Goal: Check status: Check status

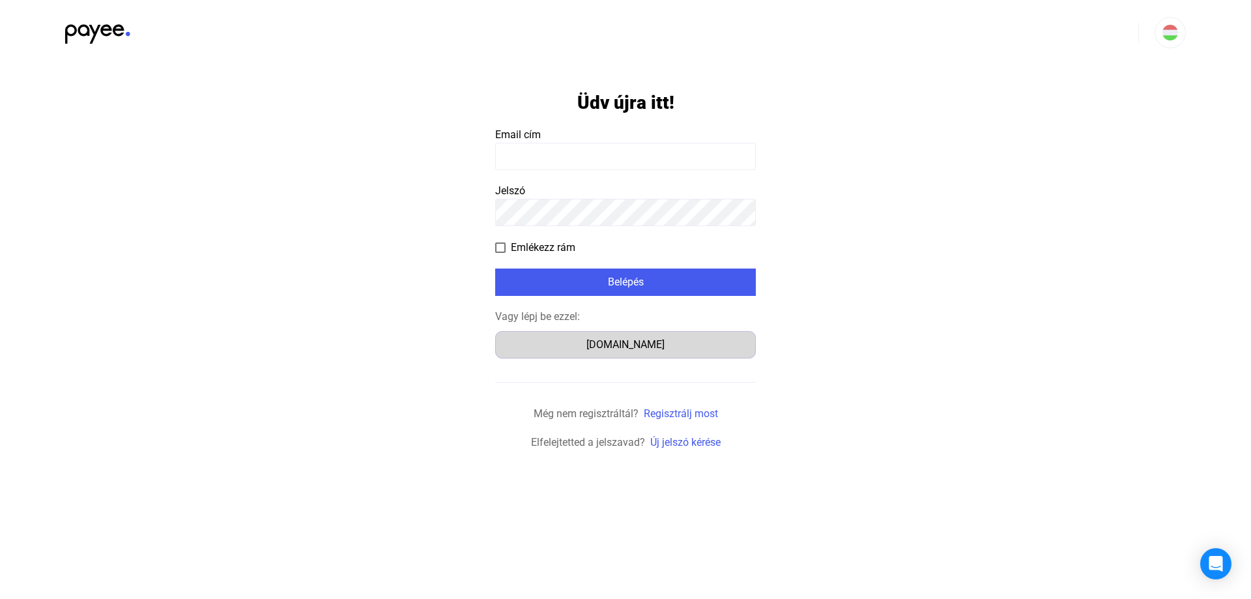
click at [611, 347] on div "Számlázz.hu" at bounding box center [625, 345] width 251 height 16
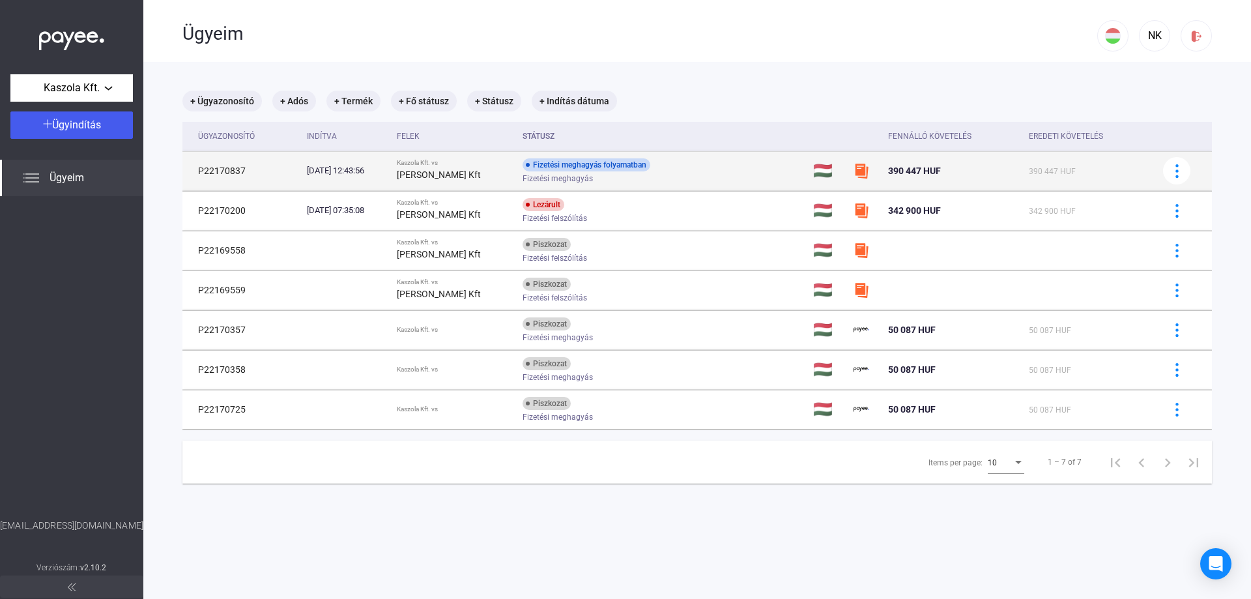
click at [552, 164] on div "Fizetési meghagyás folyamatban" at bounding box center [586, 164] width 128 height 13
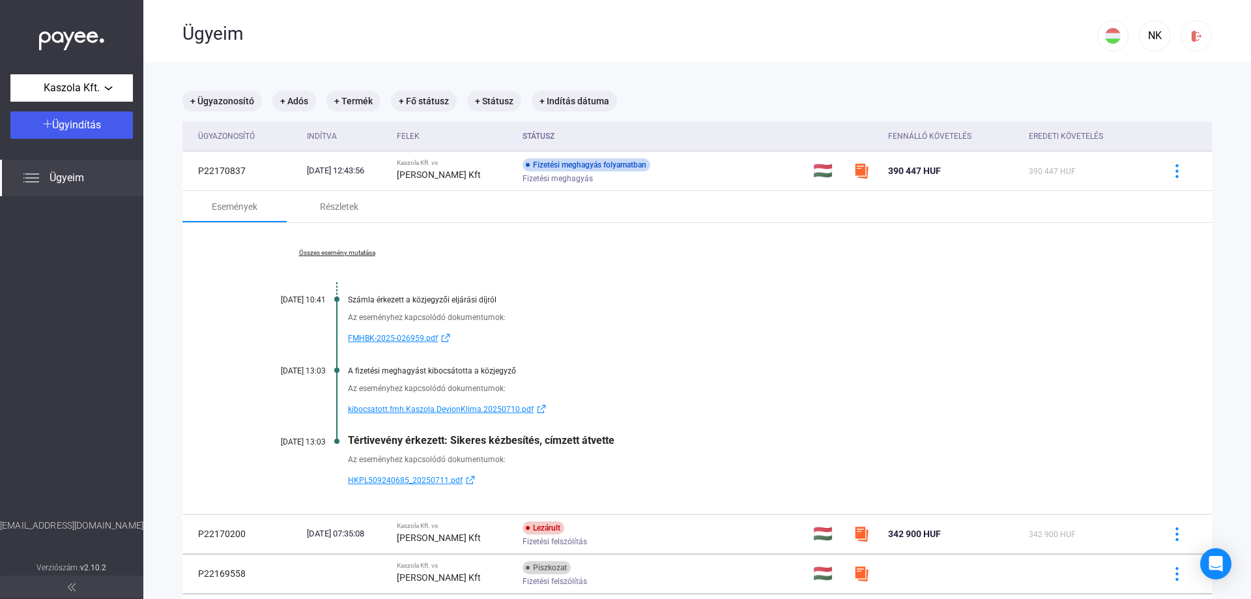
click at [345, 253] on link "Összes esemény mutatása" at bounding box center [337, 253] width 178 height 8
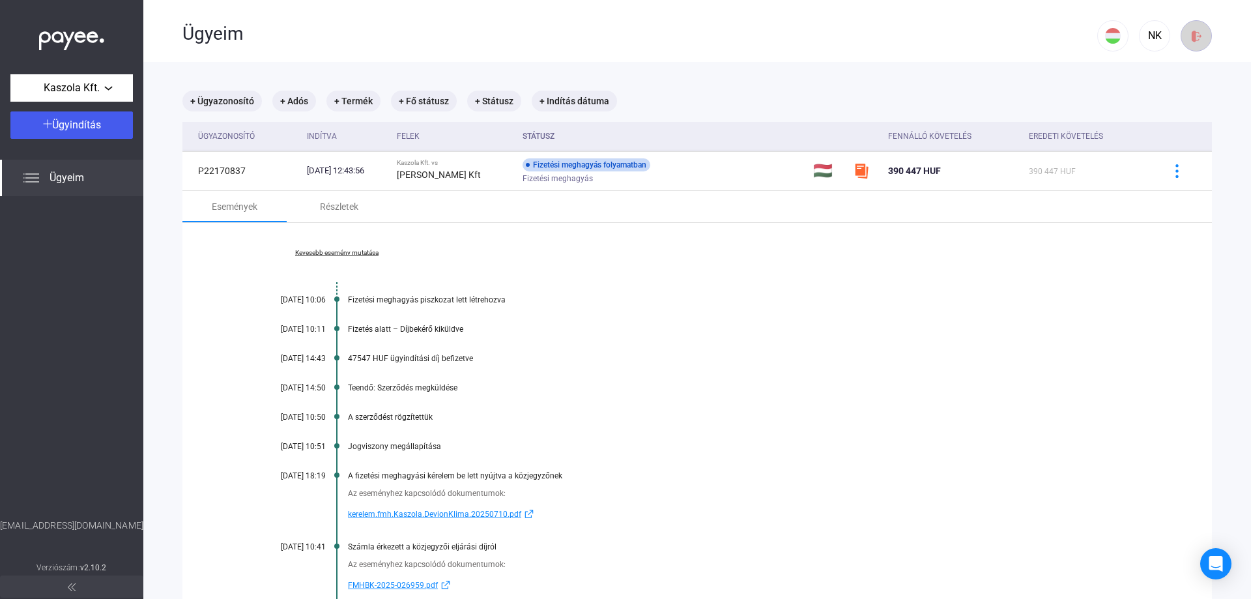
click at [1191, 43] on button at bounding box center [1195, 35] width 31 height 31
